Goal: Task Accomplishment & Management: Manage account settings

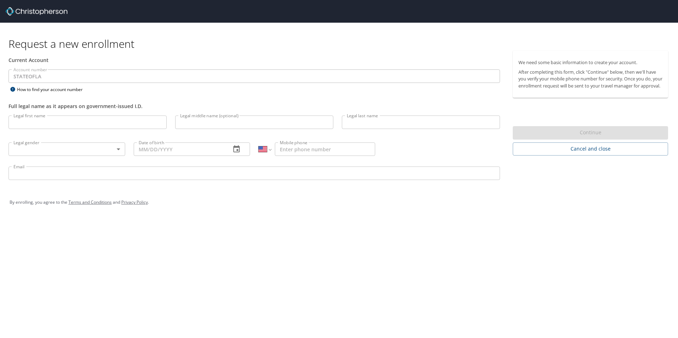
select select "US"
click at [35, 125] on input "Legal first name" at bounding box center [88, 122] width 158 height 13
type input "Torsten"
click at [206, 123] on input "Legal middle name (optional)" at bounding box center [254, 122] width 158 height 13
type input "Arnd"
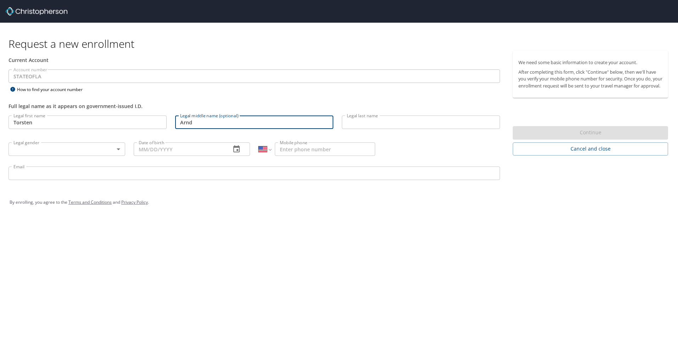
click at [372, 123] on input "Legal last name" at bounding box center [421, 122] width 158 height 13
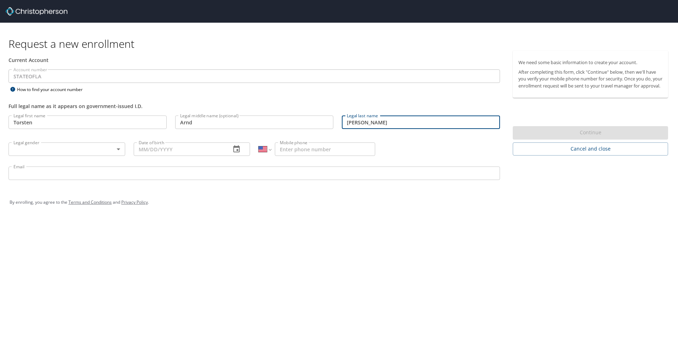
type input "Hock"
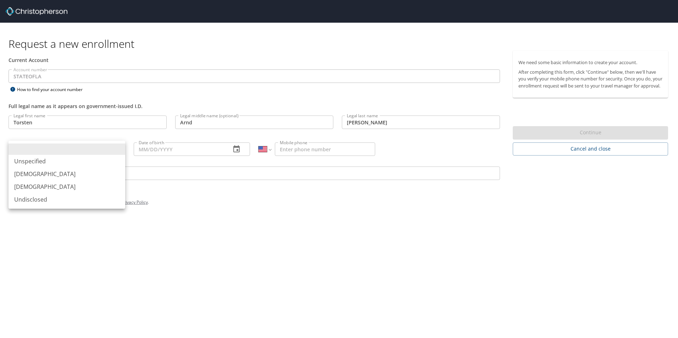
click at [103, 149] on body "Request a new enrollment Current Account Account number STATEOFLA Account numbe…" at bounding box center [339, 169] width 678 height 338
click at [75, 177] on li "Male" at bounding box center [67, 174] width 117 height 13
type input "Male"
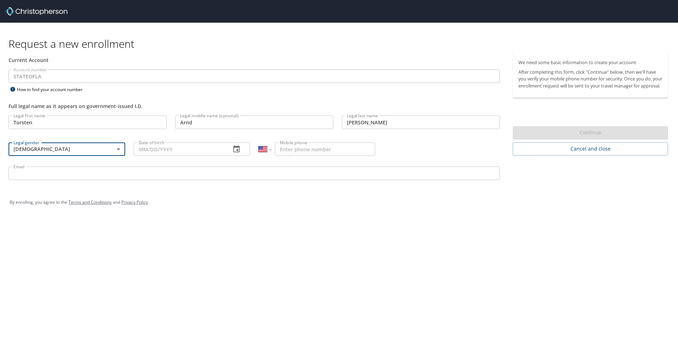
click at [173, 151] on input "Date of birth" at bounding box center [180, 149] width 92 height 13
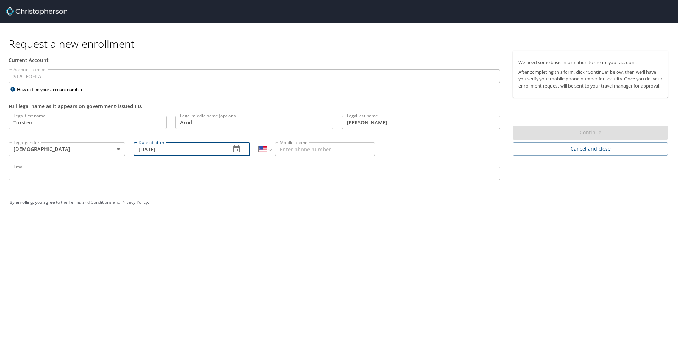
type input "12/30/1969"
click at [294, 152] on input "Mobile phone" at bounding box center [325, 149] width 100 height 13
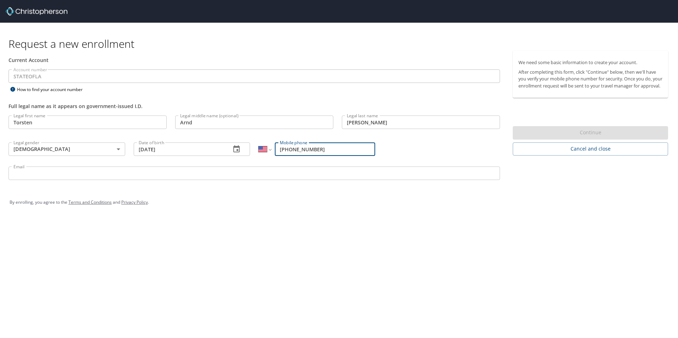
type input "(504) 256-0527"
click at [68, 173] on input "Email" at bounding box center [255, 173] width 492 height 13
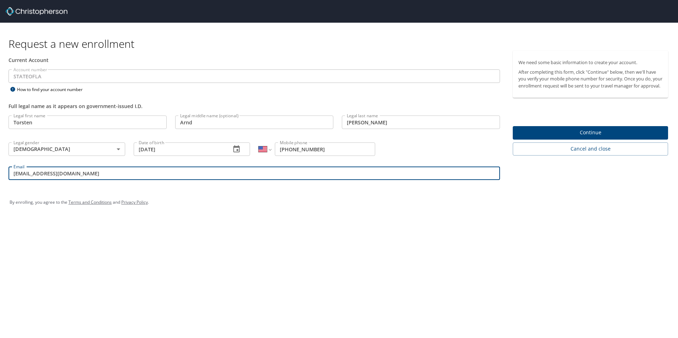
type input "thock@floodauthority.org"
click at [561, 137] on span "Continue" at bounding box center [591, 132] width 144 height 9
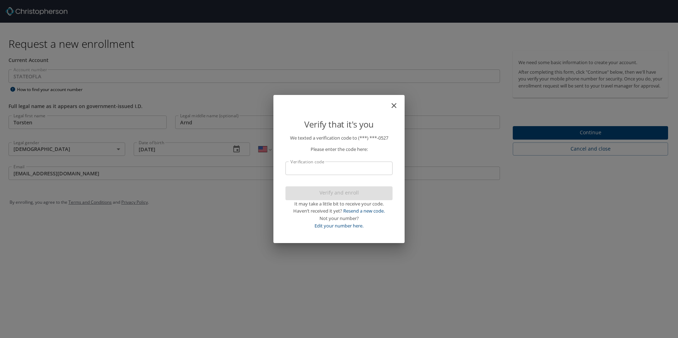
click at [312, 168] on input "Verification code" at bounding box center [339, 168] width 107 height 13
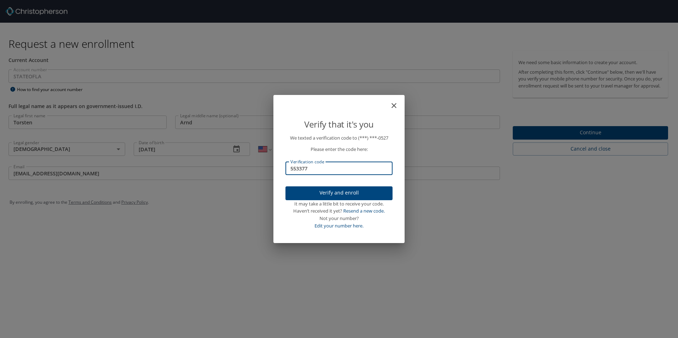
click at [330, 195] on span "Verify and enroll" at bounding box center [339, 193] width 96 height 9
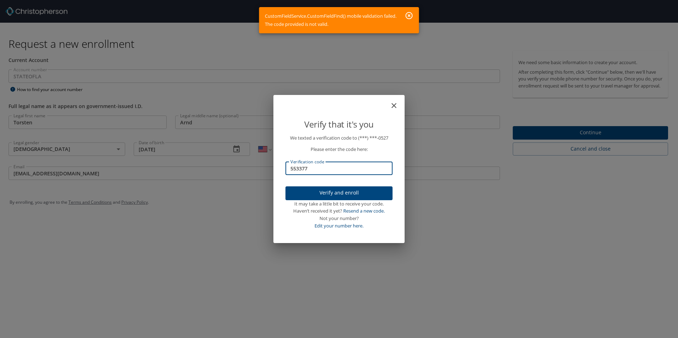
click at [317, 171] on input "553377" at bounding box center [339, 168] width 107 height 13
type input "5"
type input "052161"
click at [335, 192] on span "Verify and enroll" at bounding box center [339, 193] width 96 height 9
click at [410, 15] on icon "button" at bounding box center [409, 15] width 7 height 7
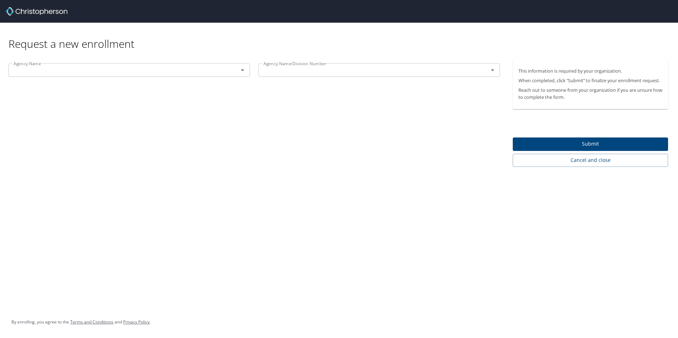
click at [242, 72] on icon "Open" at bounding box center [242, 70] width 9 height 9
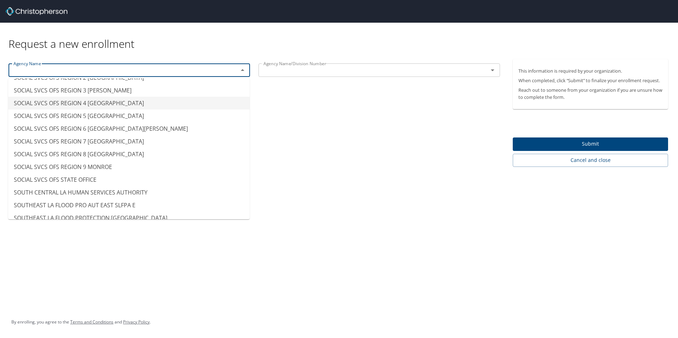
scroll to position [5178, 0]
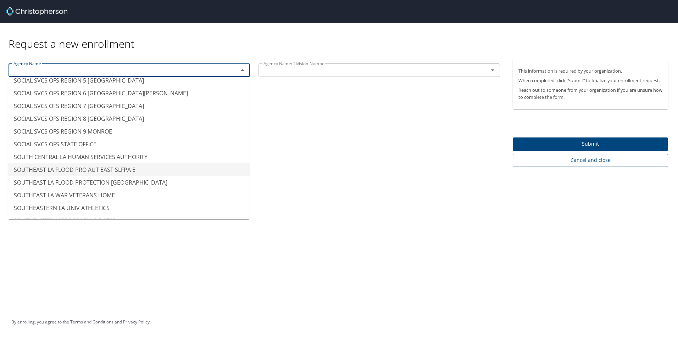
click at [127, 171] on li "SOUTHEAST LA FLOOD PRO AUT EAST SLFPA E" at bounding box center [129, 170] width 242 height 13
type input "SOUTHEAST LA FLOOD PRO AUT EAST SLFPA E"
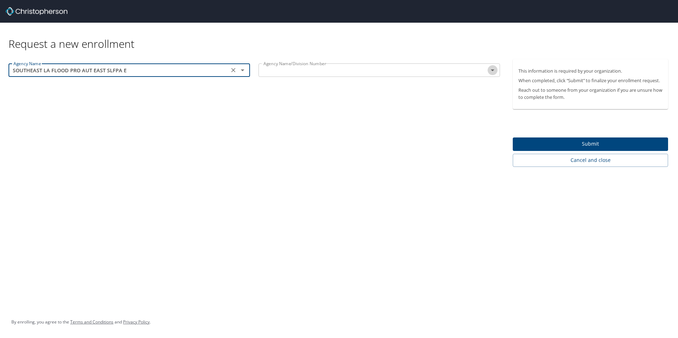
click at [492, 72] on icon "Open" at bounding box center [492, 70] width 9 height 9
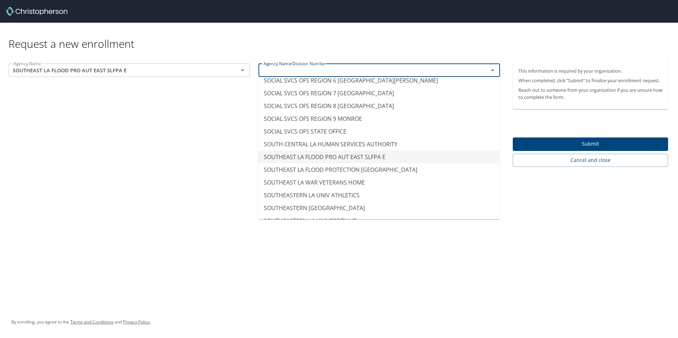
click at [382, 157] on li "SOUTHEAST LA FLOOD PRO AUT EAST SLFPA E" at bounding box center [379, 157] width 242 height 13
type input "SOUTHEAST LA FLOOD PRO AUT EAST SLFPA E"
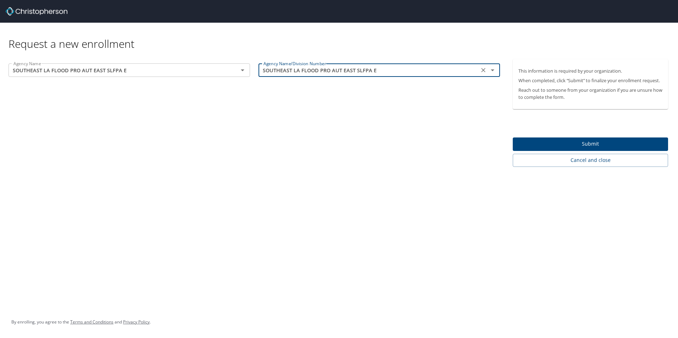
click at [587, 143] on span "Submit" at bounding box center [591, 144] width 144 height 9
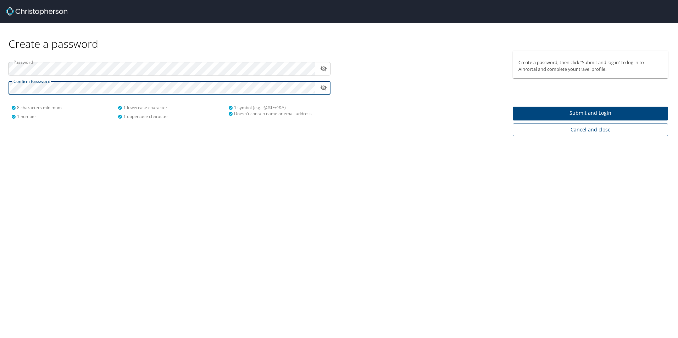
click at [566, 113] on span "Submit and Login" at bounding box center [591, 113] width 144 height 9
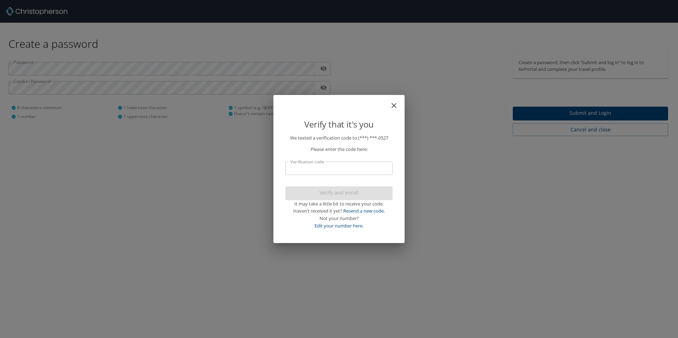
click at [347, 167] on input "Verification code" at bounding box center [339, 168] width 107 height 13
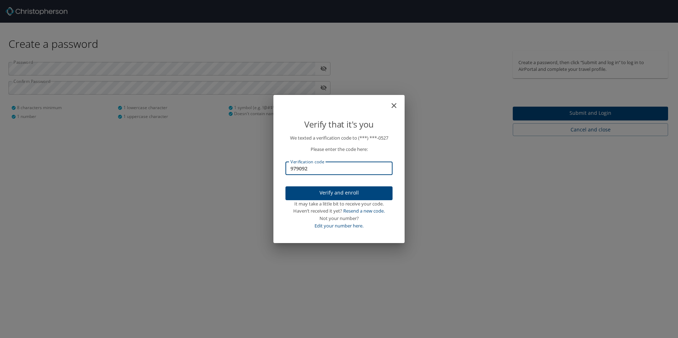
type input "979092"
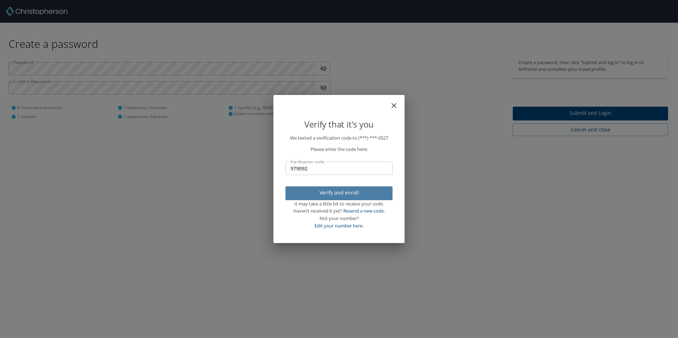
click at [343, 195] on span "Verify and enroll" at bounding box center [339, 193] width 96 height 9
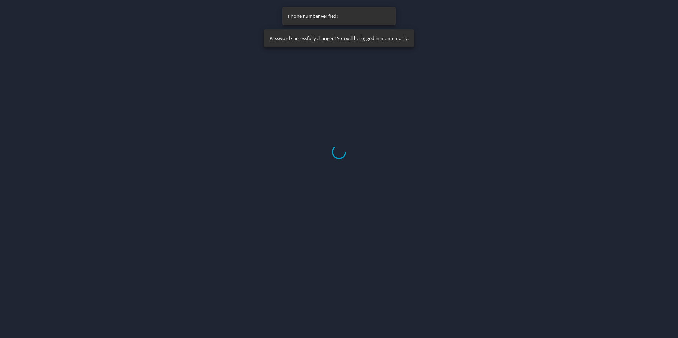
select select "US"
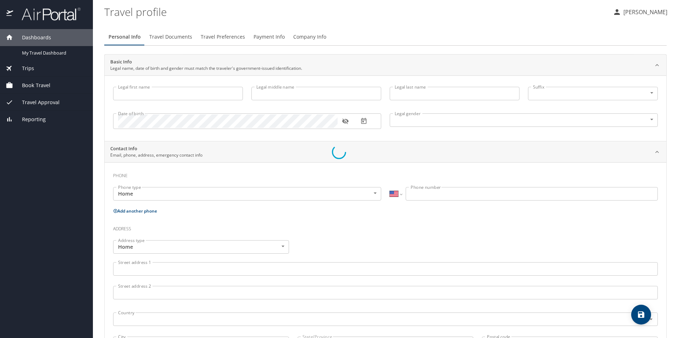
type input "Torsten"
type input "Arnd"
type input "[PERSON_NAME]"
type input "[DEMOGRAPHIC_DATA]"
select select "US"
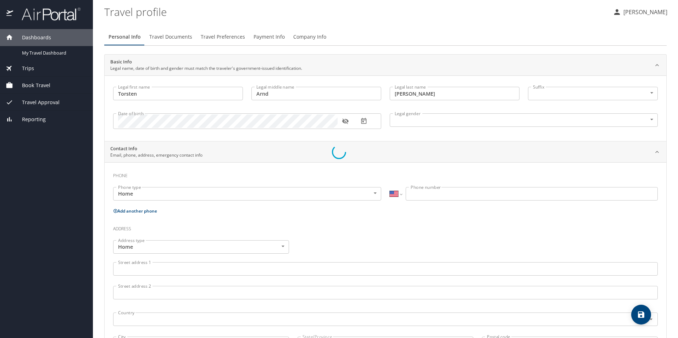
select select "US"
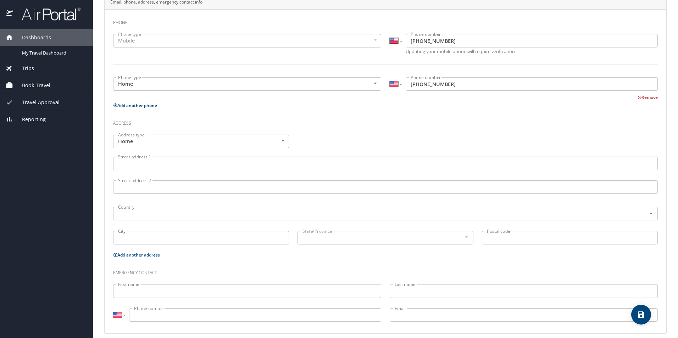
scroll to position [160, 0]
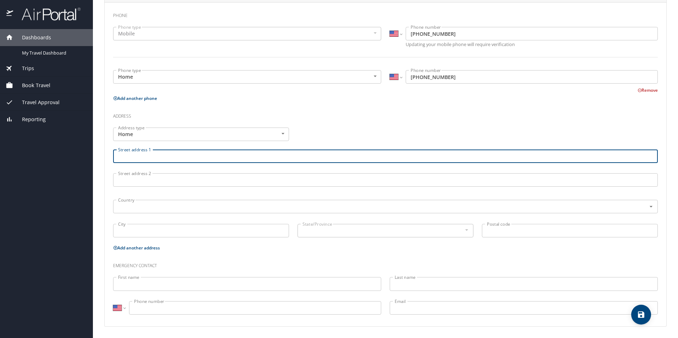
click at [172, 157] on input "Street address 1" at bounding box center [385, 156] width 545 height 13
type input "[STREET_ADDRESS]"
click at [160, 182] on input "Street address 2" at bounding box center [385, 179] width 545 height 13
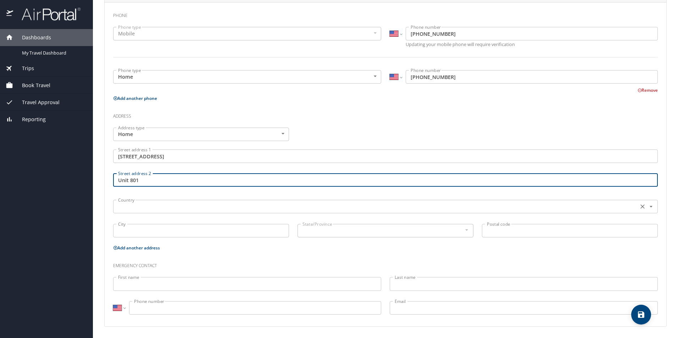
type input "Unit 801"
click at [131, 206] on input "text" at bounding box center [375, 206] width 520 height 9
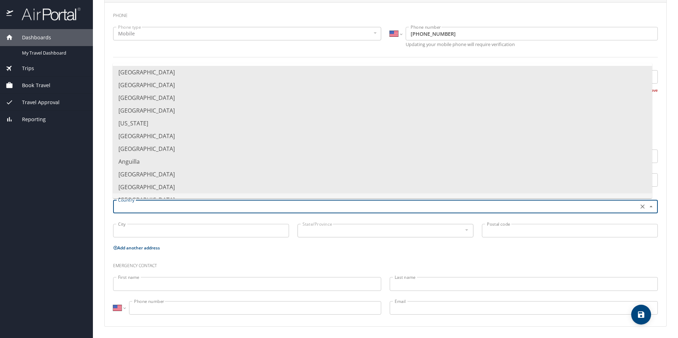
type input "l"
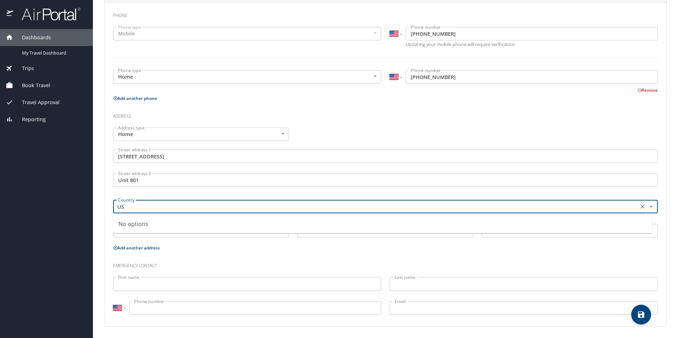
type input "U"
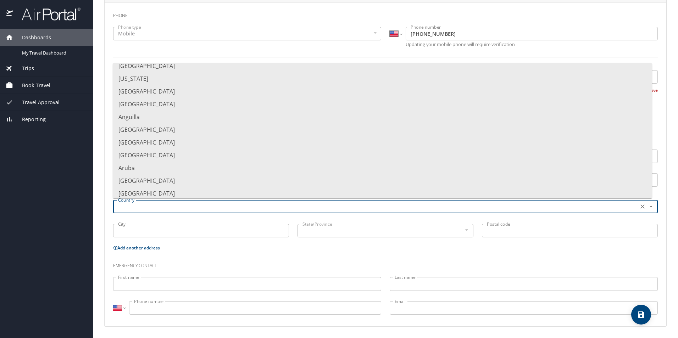
scroll to position [0, 0]
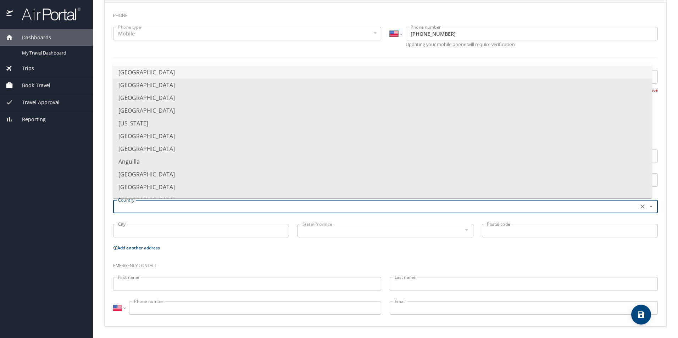
click at [190, 75] on li "[GEOGRAPHIC_DATA]" at bounding box center [382, 72] width 539 height 13
type input "[GEOGRAPHIC_DATA]"
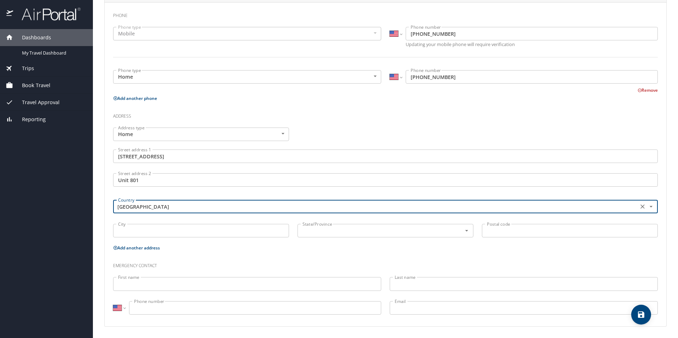
click at [150, 235] on input "City" at bounding box center [201, 230] width 176 height 13
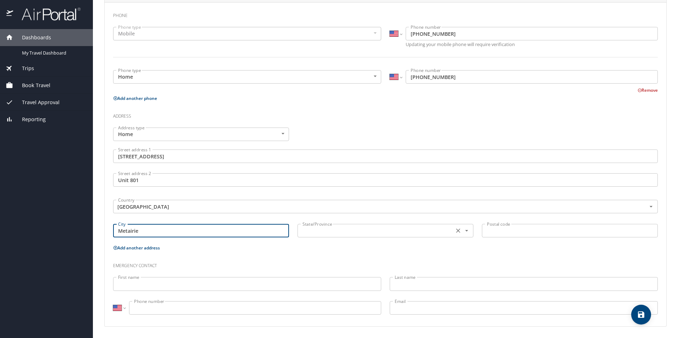
type input "Metairie"
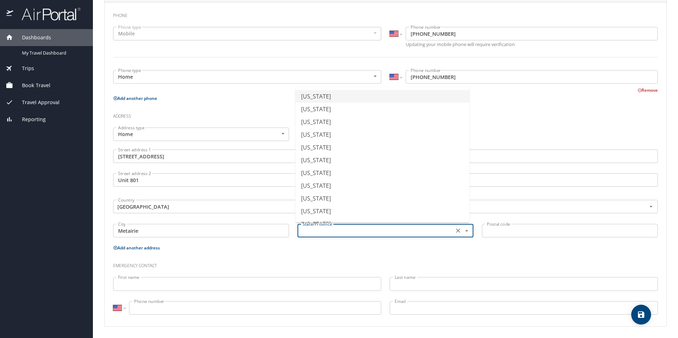
click at [339, 233] on input "text" at bounding box center [375, 230] width 151 height 9
click at [326, 203] on li "[US_STATE]" at bounding box center [382, 198] width 174 height 13
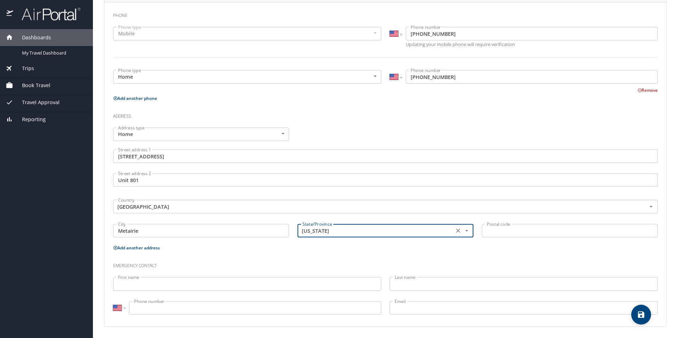
type input "[US_STATE]"
click at [513, 233] on input "Postal code" at bounding box center [570, 230] width 176 height 13
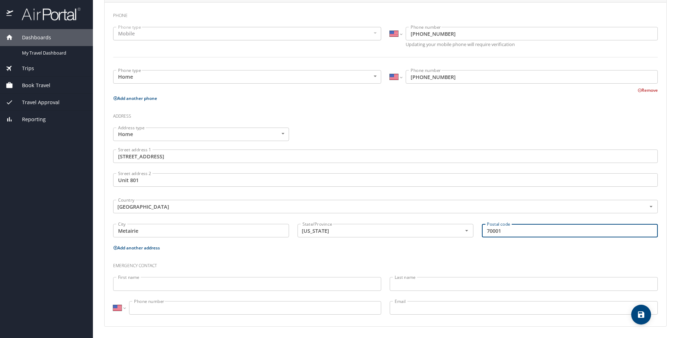
type input "70001"
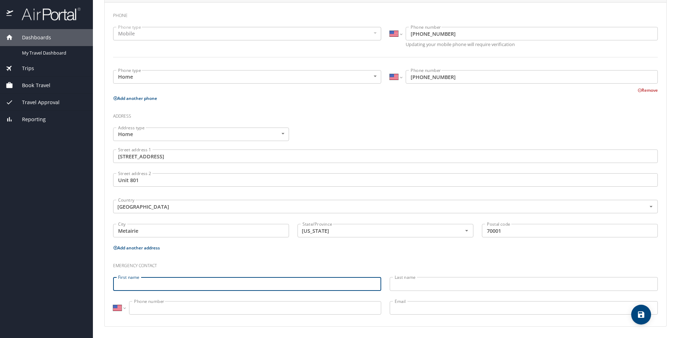
click at [137, 287] on input "First name" at bounding box center [247, 283] width 268 height 13
type input "[PERSON_NAME]"
click at [421, 286] on input "Last name" at bounding box center [524, 283] width 268 height 13
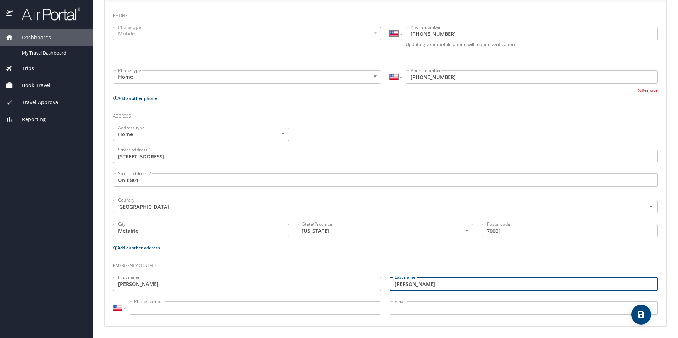
type input "[PERSON_NAME]"
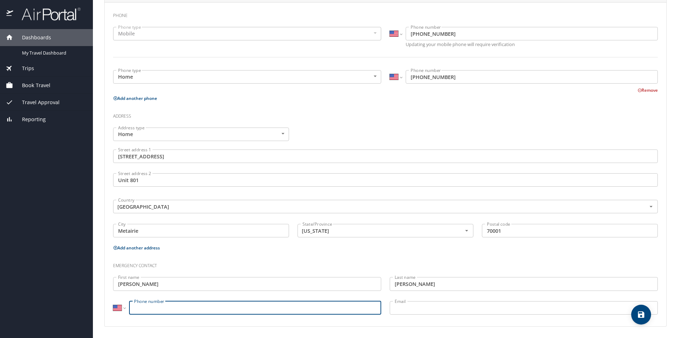
click at [233, 309] on input "Phone number" at bounding box center [255, 307] width 252 height 13
click at [150, 303] on input "Phone number" at bounding box center [255, 307] width 252 height 13
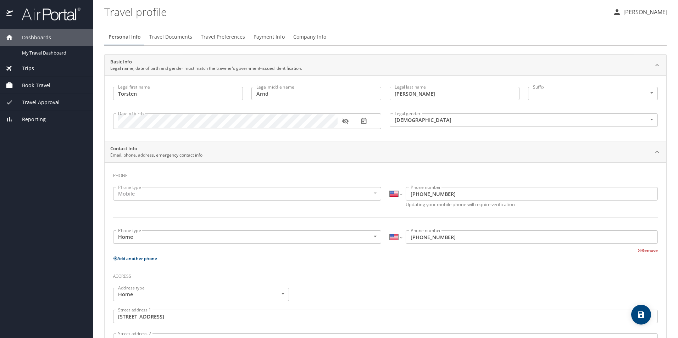
type input "[PHONE_NUMBER]"
click at [307, 39] on span "Company Info" at bounding box center [309, 37] width 33 height 9
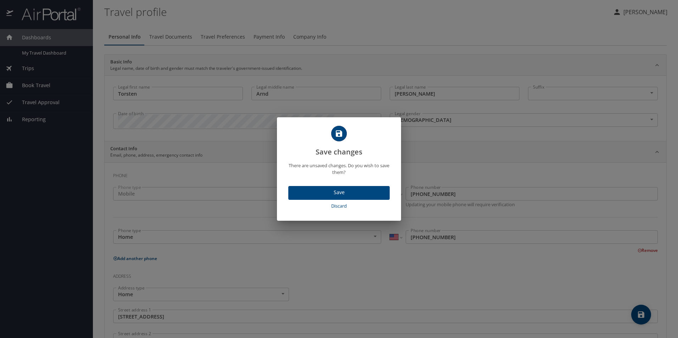
click at [347, 194] on span "Save" at bounding box center [339, 192] width 90 height 9
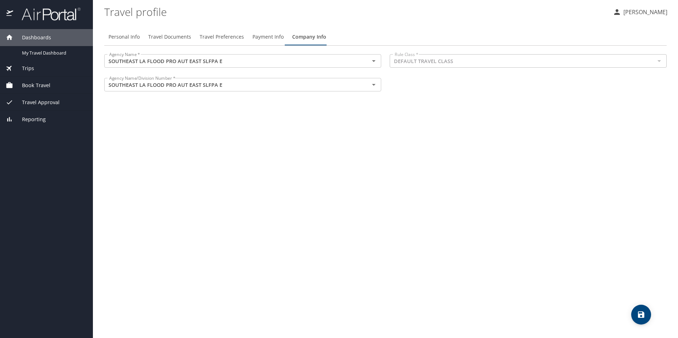
click at [46, 84] on span "Book Travel" at bounding box center [31, 86] width 37 height 8
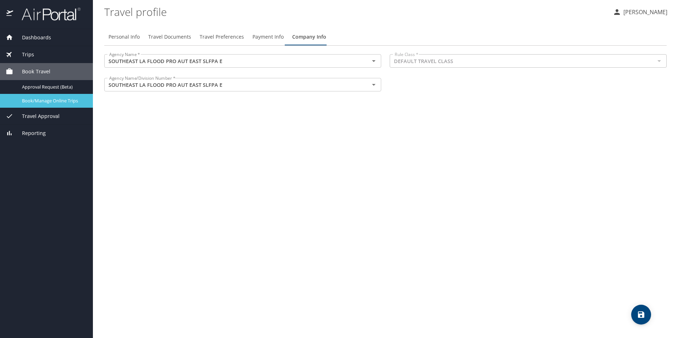
click at [67, 102] on span "Book/Manage Online Trips" at bounding box center [53, 101] width 62 height 7
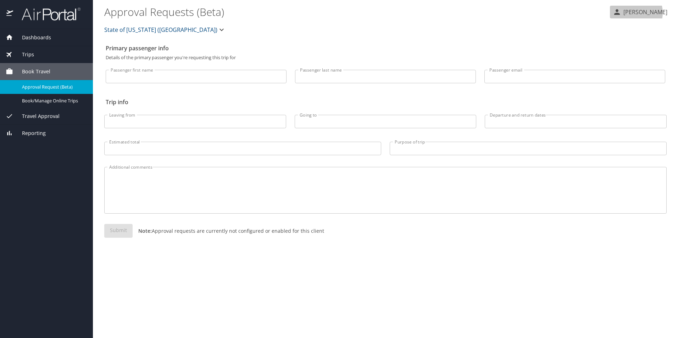
click at [642, 13] on p "[PERSON_NAME]" at bounding box center [644, 12] width 46 height 9
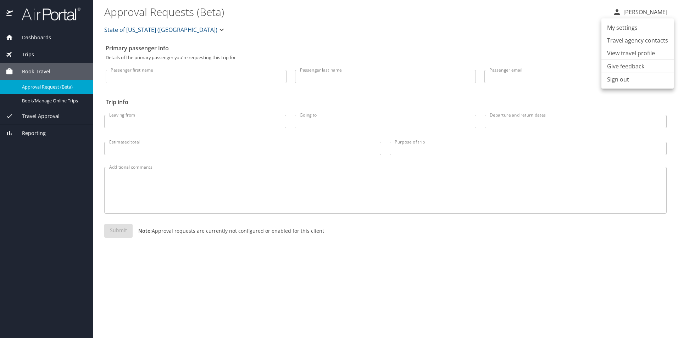
click at [633, 54] on li "View travel profile" at bounding box center [638, 53] width 72 height 13
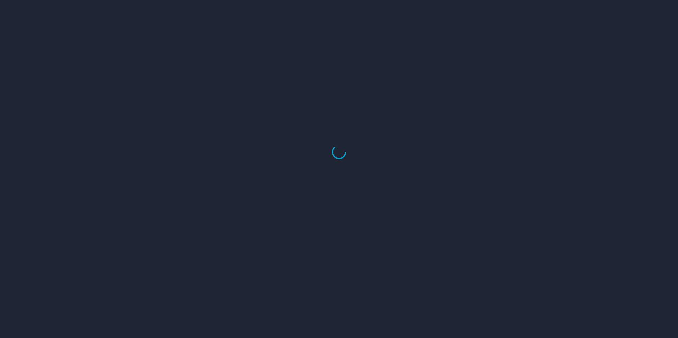
select select "US"
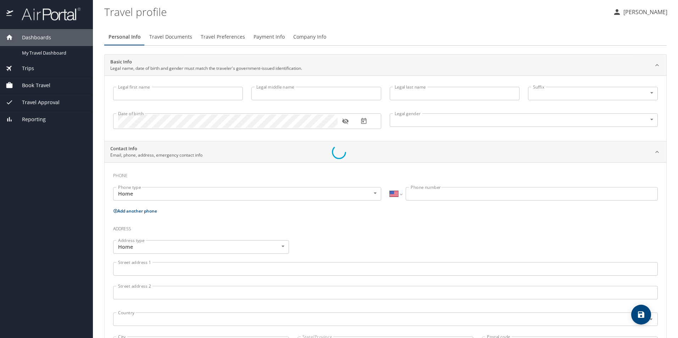
type input "Torsten"
type input "Arnd"
type input "[PERSON_NAME]"
type input "[DEMOGRAPHIC_DATA]"
type input "[PERSON_NAME]"
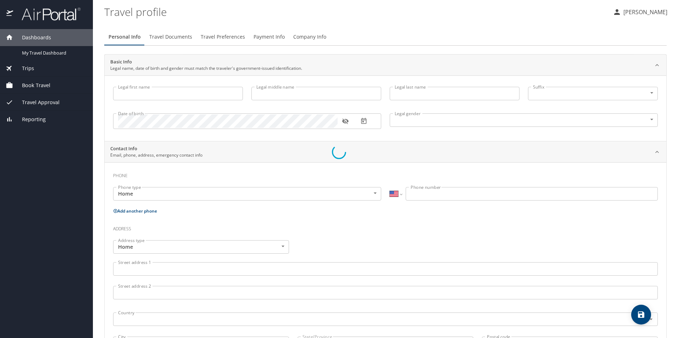
type input "[PERSON_NAME]"
type input "[PHONE_NUMBER]"
select select "US"
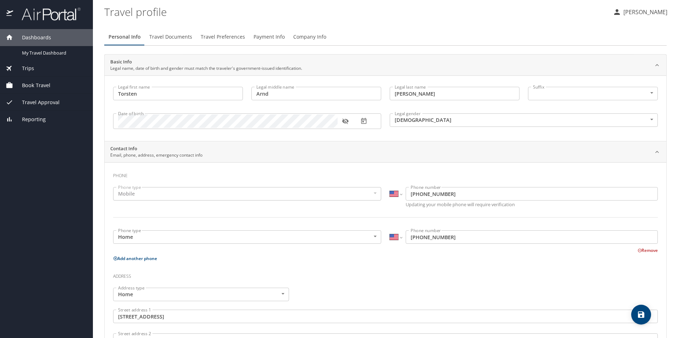
click at [179, 39] on span "Travel Documents" at bounding box center [170, 37] width 43 height 9
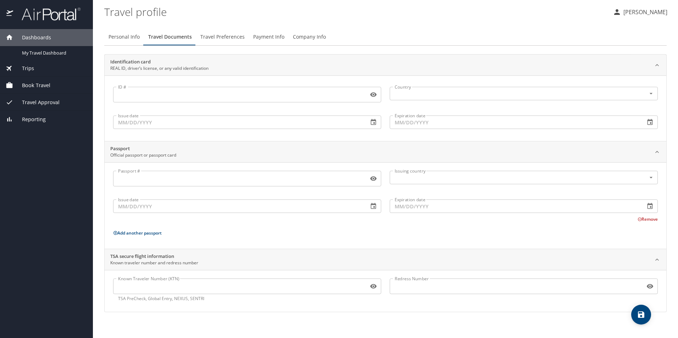
click at [153, 97] on input "ID #" at bounding box center [239, 94] width 253 height 13
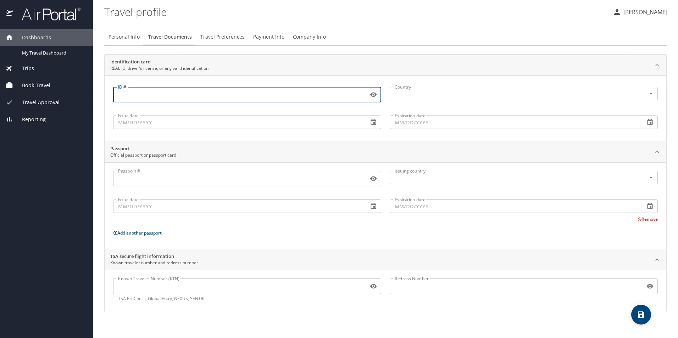
click at [153, 97] on input "ID #" at bounding box center [239, 94] width 253 height 13
type input "008538059"
click at [419, 95] on input "text" at bounding box center [513, 93] width 243 height 9
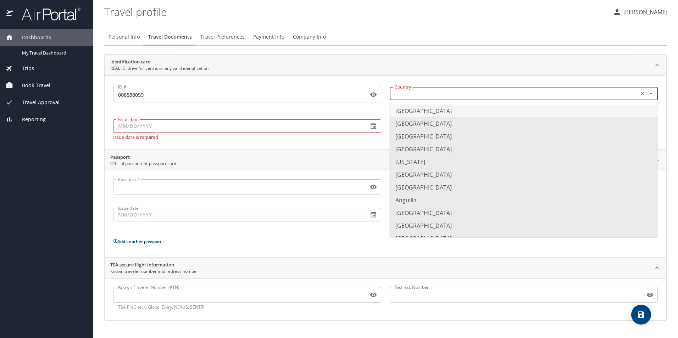
click at [415, 111] on li "[GEOGRAPHIC_DATA]" at bounding box center [524, 111] width 268 height 13
type input "[GEOGRAPHIC_DATA]"
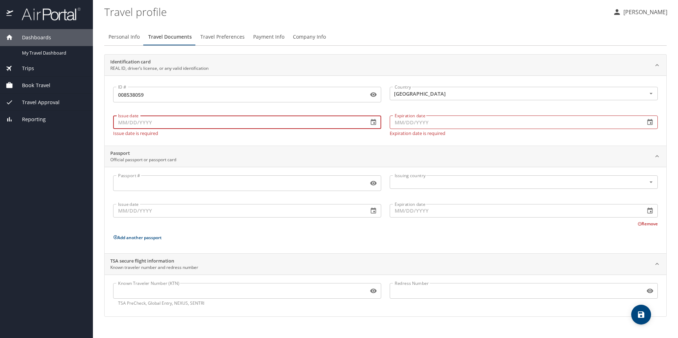
click at [159, 124] on input "Issue date" at bounding box center [238, 122] width 250 height 13
type input "[DATE]"
click at [421, 124] on input "Expiration date" at bounding box center [515, 122] width 250 height 13
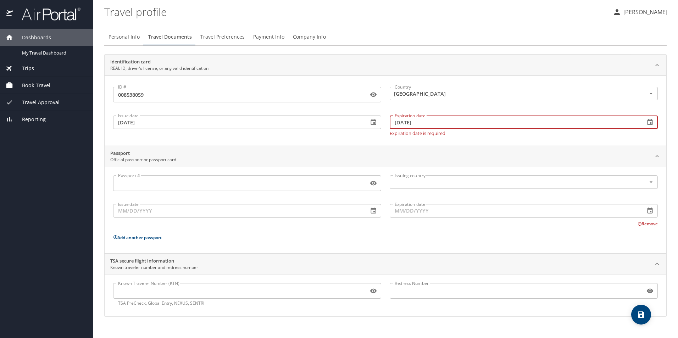
type input "[DATE]"
click at [130, 294] on div "Known Traveler Number (KTN)" at bounding box center [247, 291] width 268 height 16
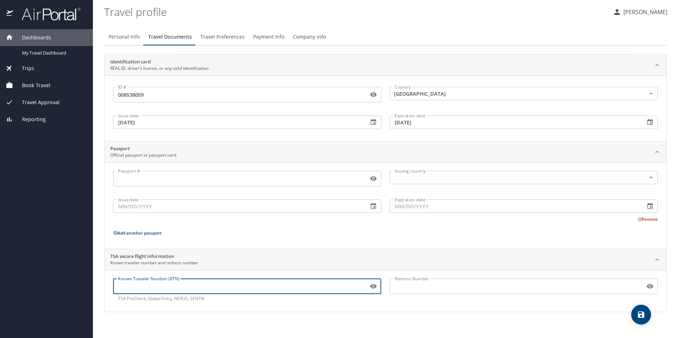
click at [435, 127] on input "[DATE]" at bounding box center [515, 122] width 250 height 13
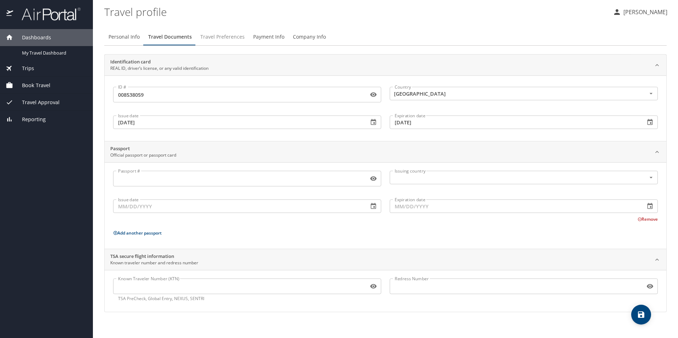
click at [220, 38] on span "Travel Preferences" at bounding box center [222, 37] width 44 height 9
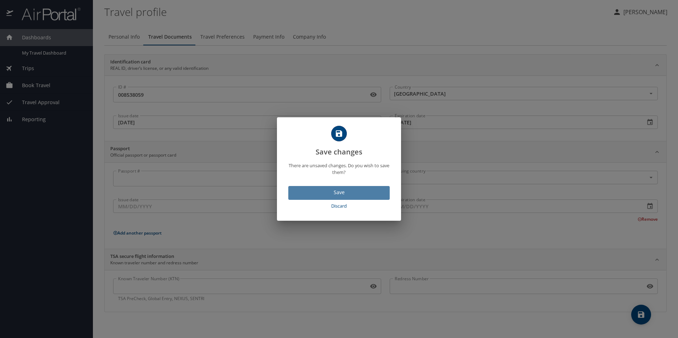
click at [344, 195] on span "Save" at bounding box center [339, 192] width 90 height 9
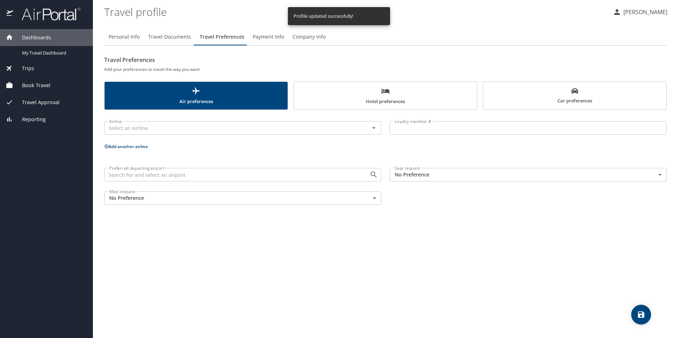
click at [175, 37] on span "Travel Documents" at bounding box center [169, 37] width 43 height 9
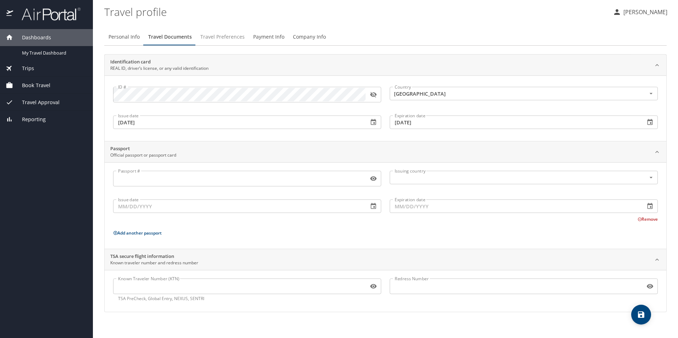
click at [223, 36] on span "Travel Preferences" at bounding box center [222, 37] width 44 height 9
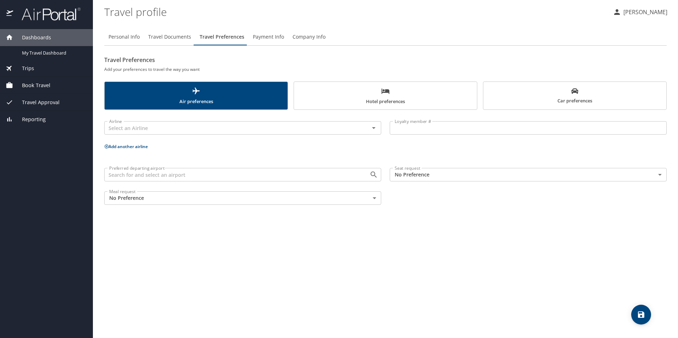
click at [261, 38] on span "Payment Info" at bounding box center [268, 37] width 31 height 9
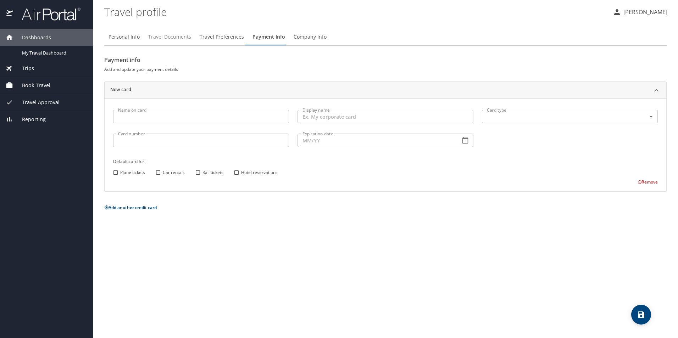
click at [168, 37] on span "Travel Documents" at bounding box center [169, 37] width 43 height 9
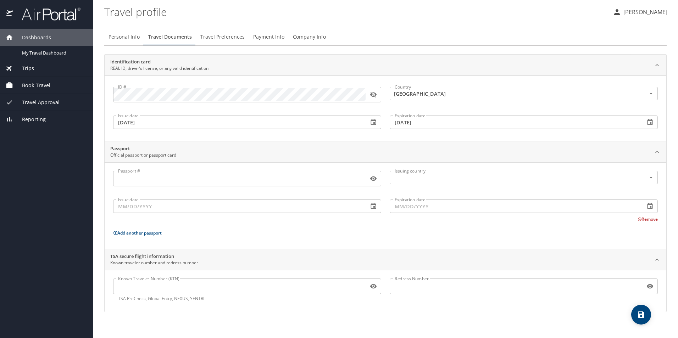
click at [50, 103] on span "Travel Approval" at bounding box center [36, 103] width 46 height 8
